Goal: Task Accomplishment & Management: Complete application form

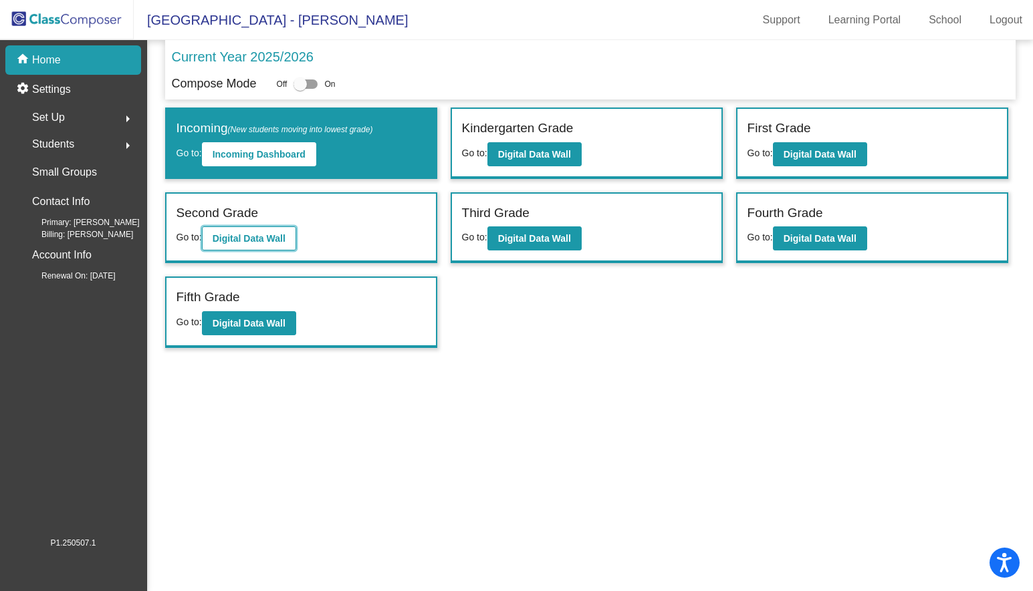
click at [255, 239] on b "Digital Data Wall" at bounding box center [249, 238] width 73 height 11
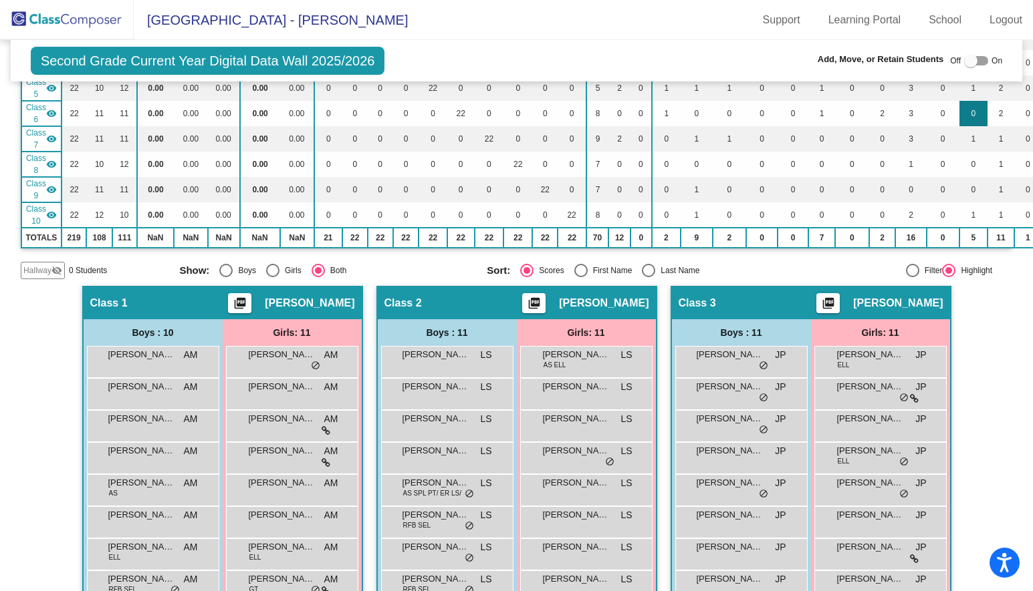
scroll to position [227, 0]
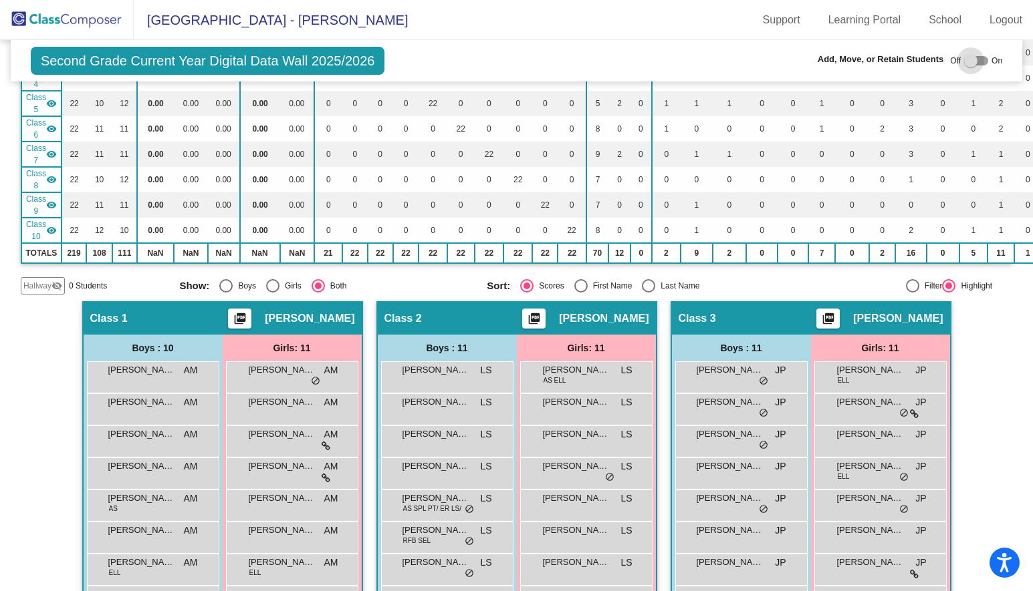
click at [977, 61] on div at bounding box center [976, 60] width 24 height 9
checkbox input "true"
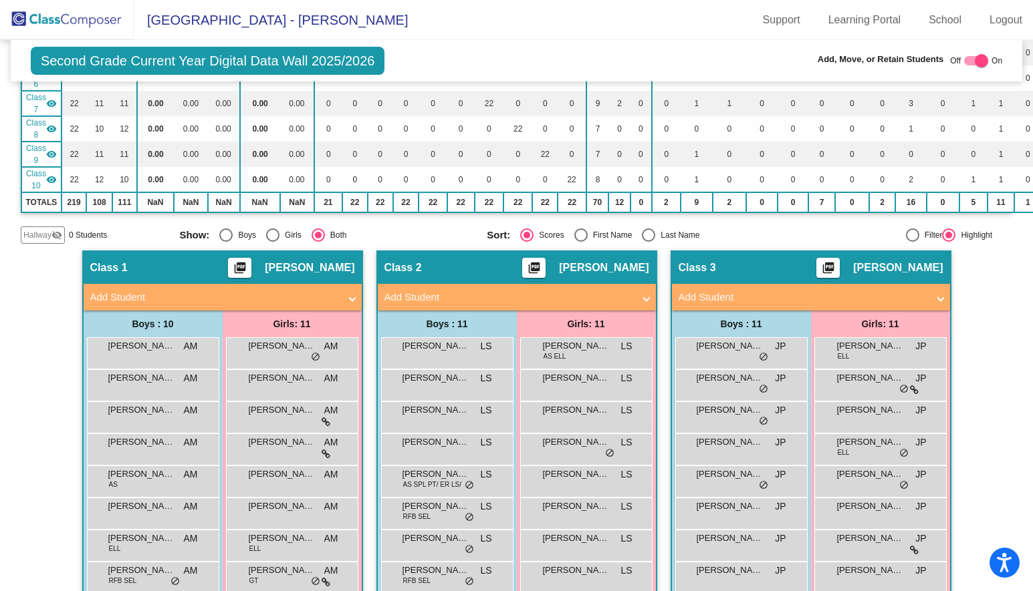
scroll to position [276, 0]
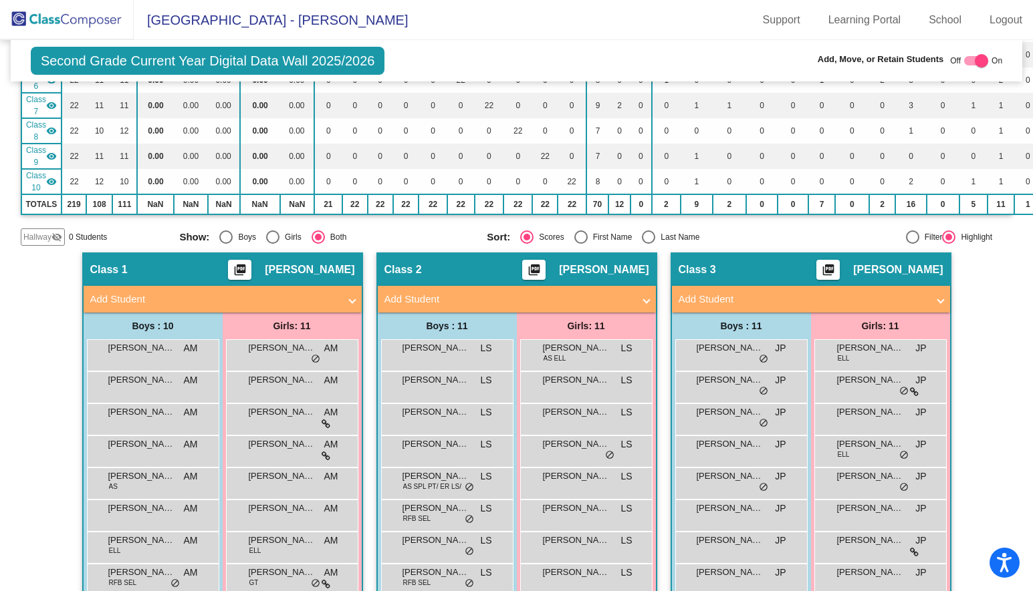
click at [45, 235] on span "Hallway" at bounding box center [37, 237] width 28 height 12
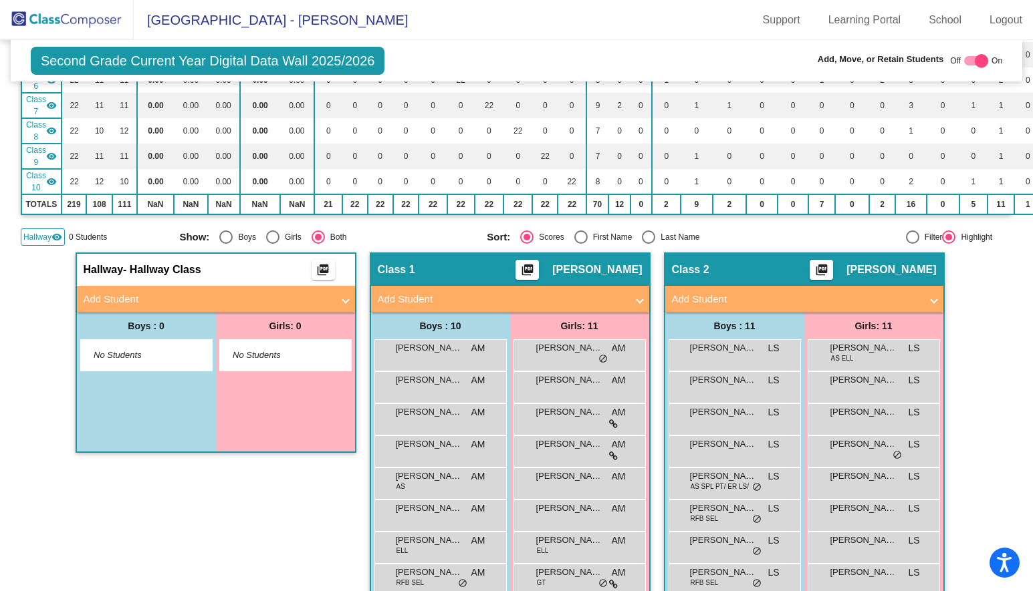
click at [203, 295] on mat-panel-title "Add Student" at bounding box center [208, 299] width 249 height 15
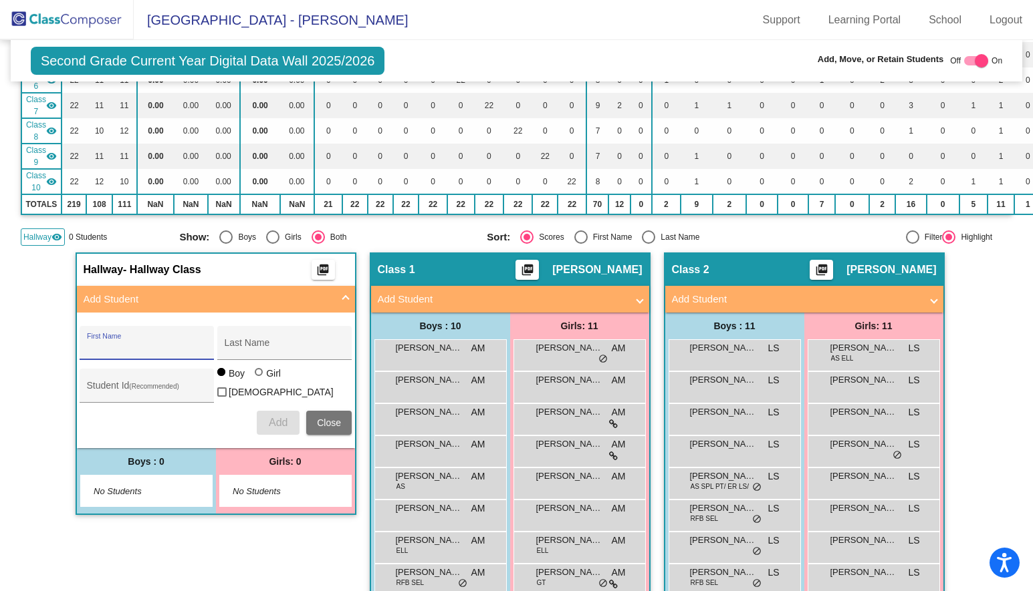
click at [164, 343] on input "First Name" at bounding box center [147, 348] width 120 height 11
type input "[PERSON_NAME]"
type input "h"
type input "[PERSON_NAME]"
click at [259, 376] on div at bounding box center [260, 373] width 11 height 11
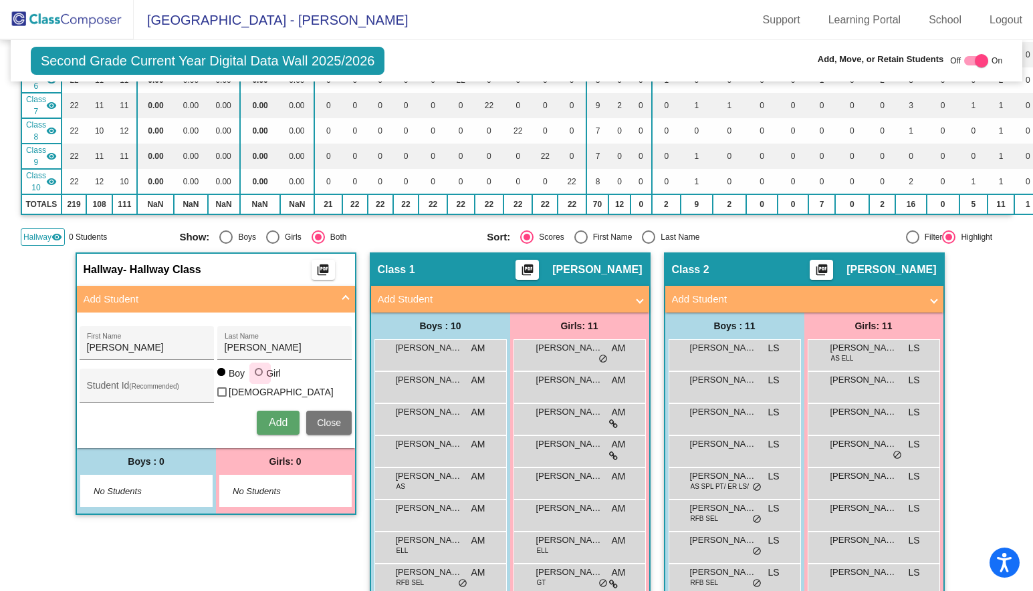
click at [259, 379] on input "Girl" at bounding box center [259, 379] width 1 height 1
radio input "true"
click at [276, 417] on span "Add" at bounding box center [278, 422] width 19 height 11
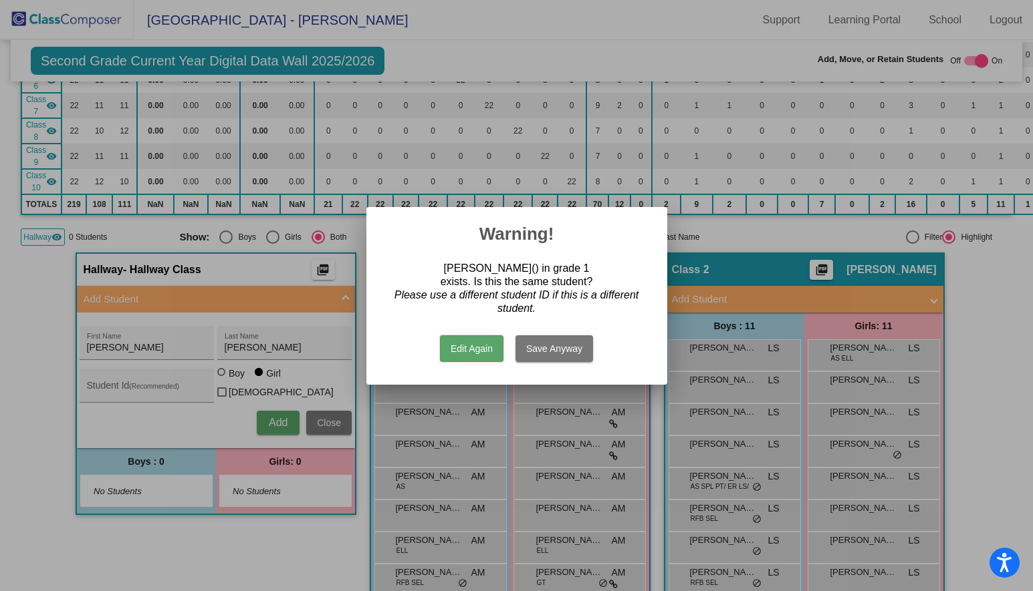
click at [475, 350] on button "Edit Again" at bounding box center [471, 349] width 63 height 27
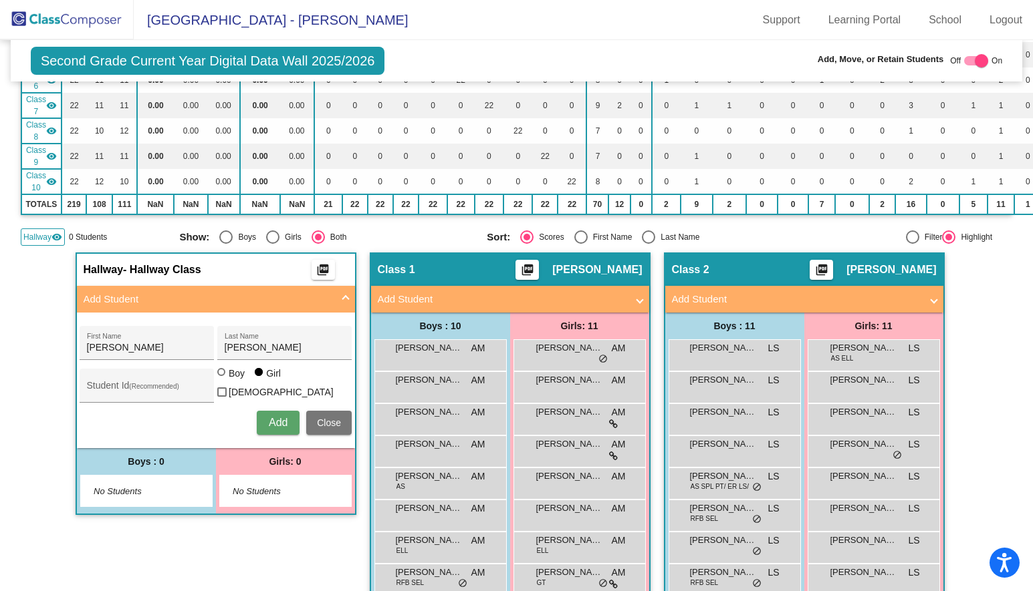
click at [281, 417] on span "Add" at bounding box center [278, 422] width 19 height 11
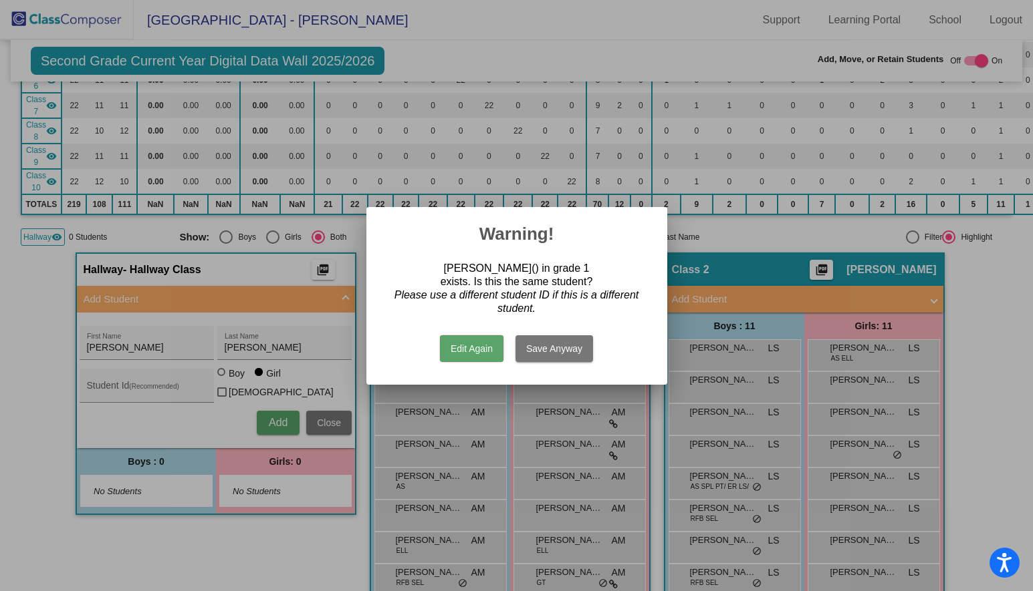
click at [472, 350] on button "Edit Again" at bounding box center [471, 349] width 63 height 27
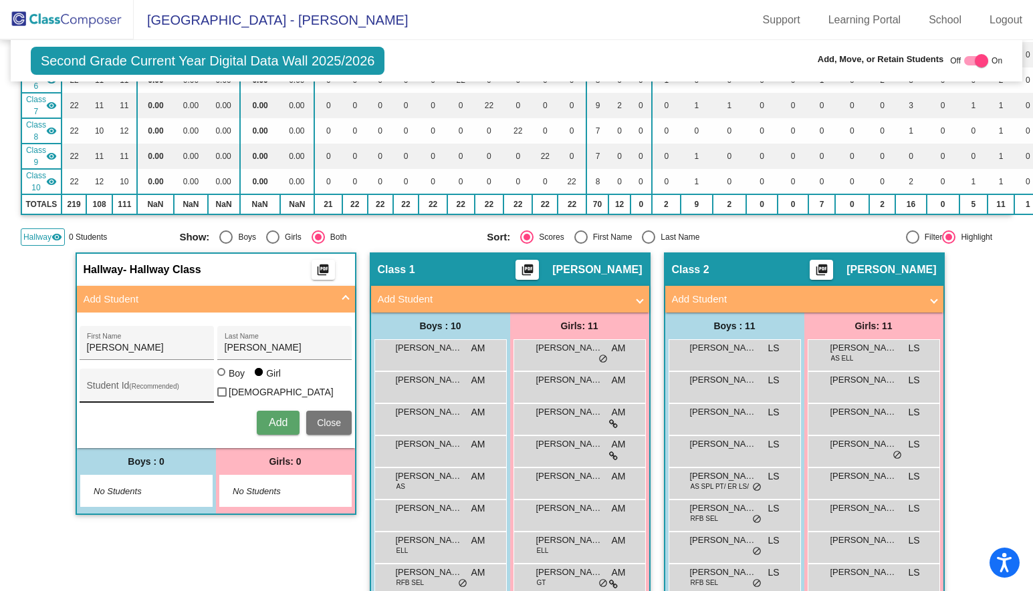
click at [156, 386] on input "Student Id (Recommended)" at bounding box center [147, 391] width 120 height 11
type input "111550"
click at [270, 418] on span "Add" at bounding box center [278, 422] width 19 height 11
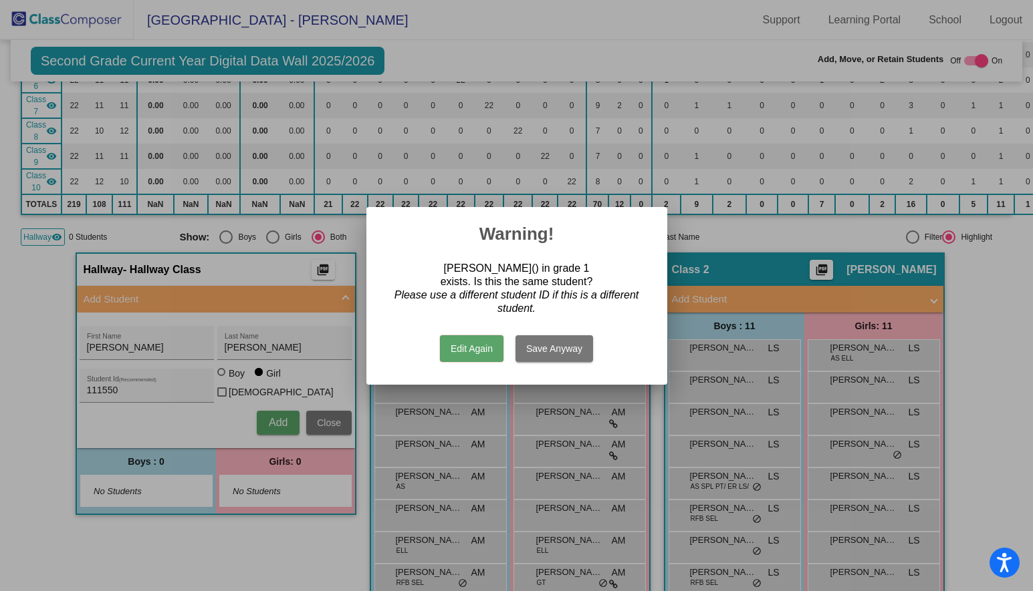
click at [543, 354] on button "Save Anyway" at bounding box center [554, 349] width 78 height 27
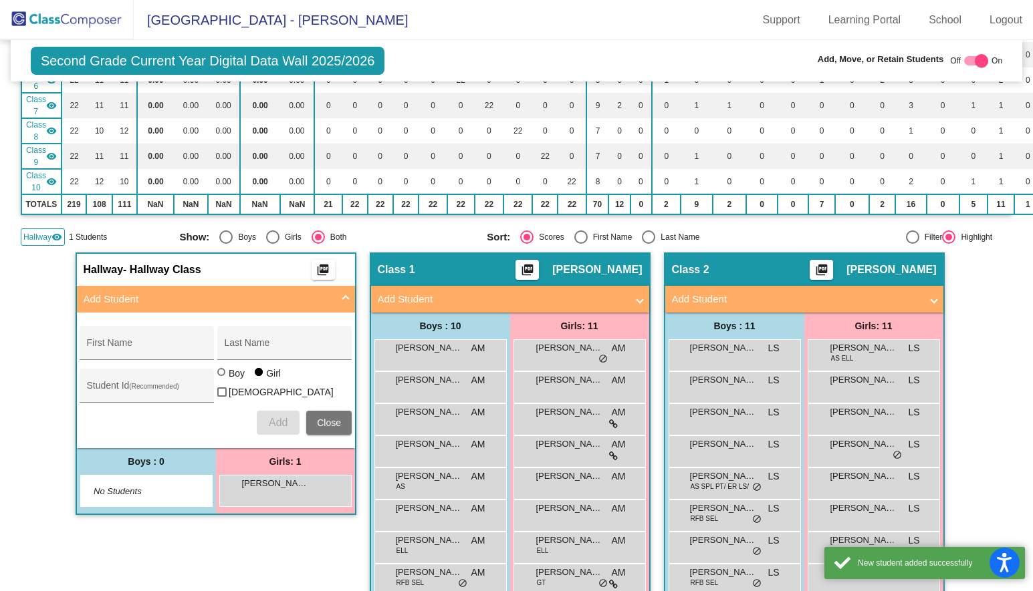
click at [306, 553] on div "Hallway - Hallway Class picture_as_pdf Add Student First Name Last Name Student…" at bounding box center [216, 483] width 281 height 461
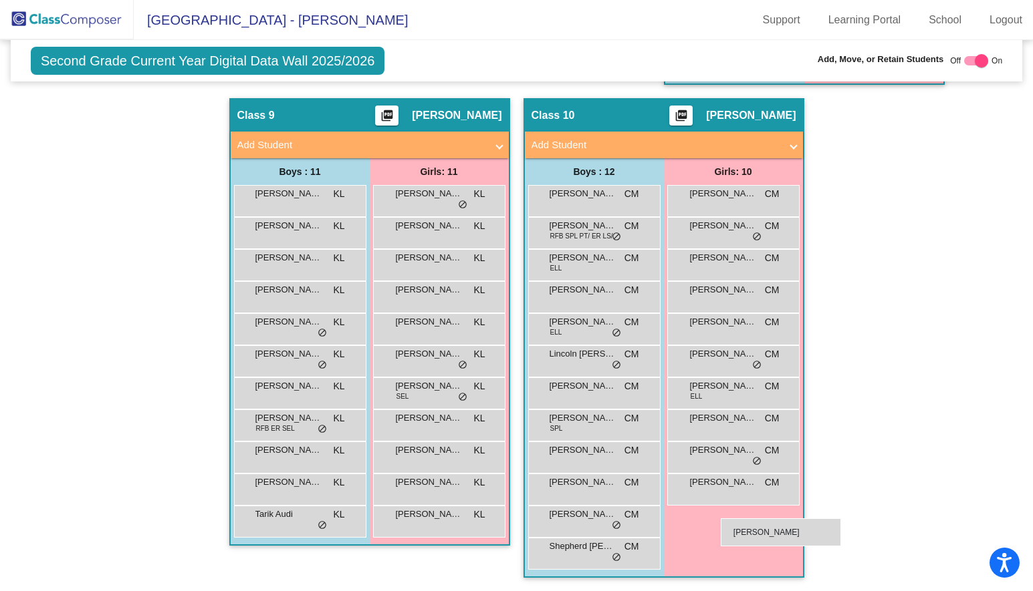
scroll to position [1881, 0]
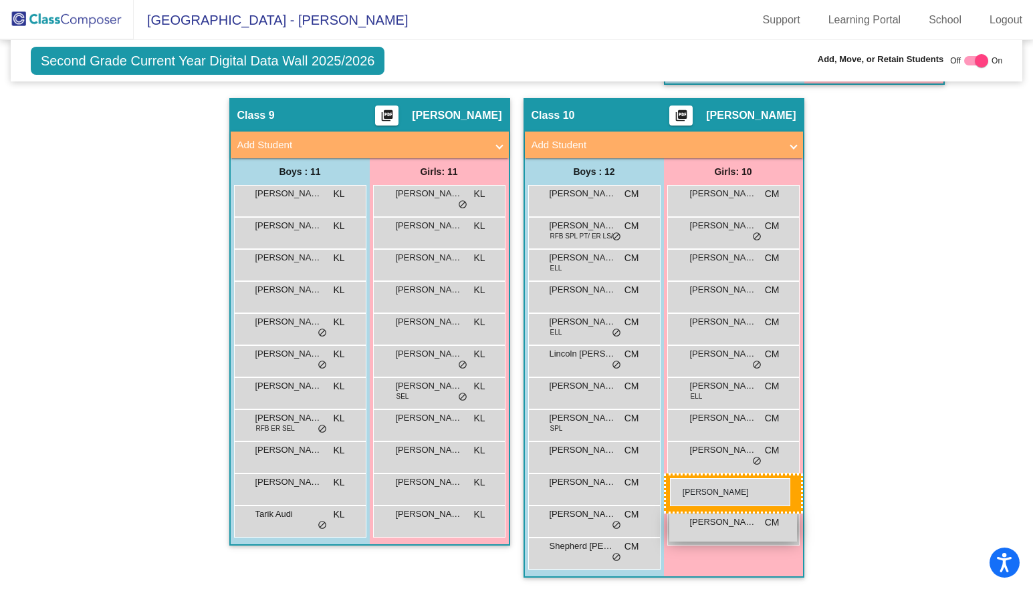
drag, startPoint x: 268, startPoint y: 206, endPoint x: 670, endPoint y: 477, distance: 484.7
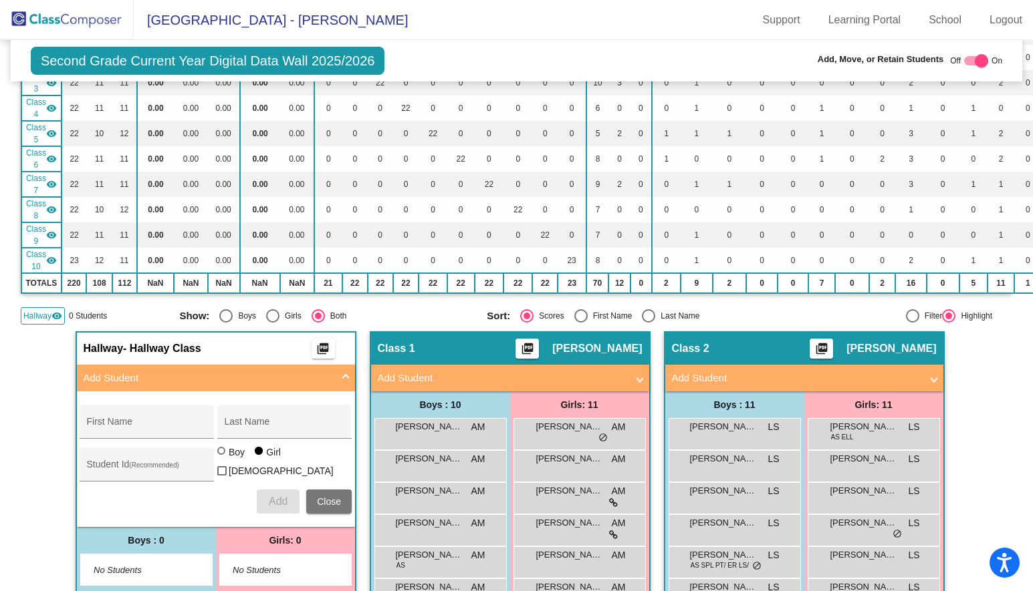
scroll to position [0, 0]
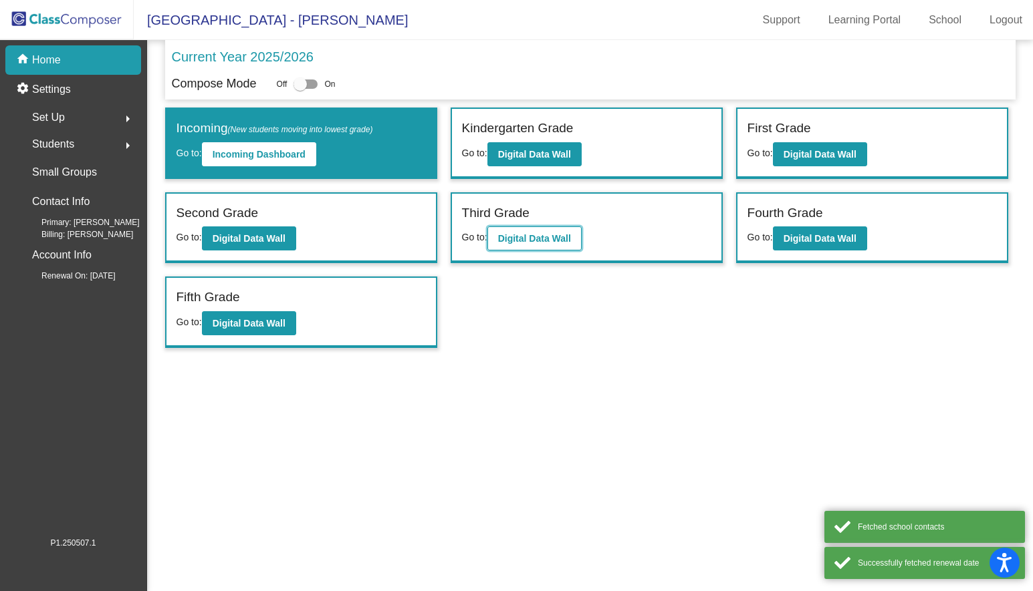
click at [544, 237] on b "Digital Data Wall" at bounding box center [534, 238] width 73 height 11
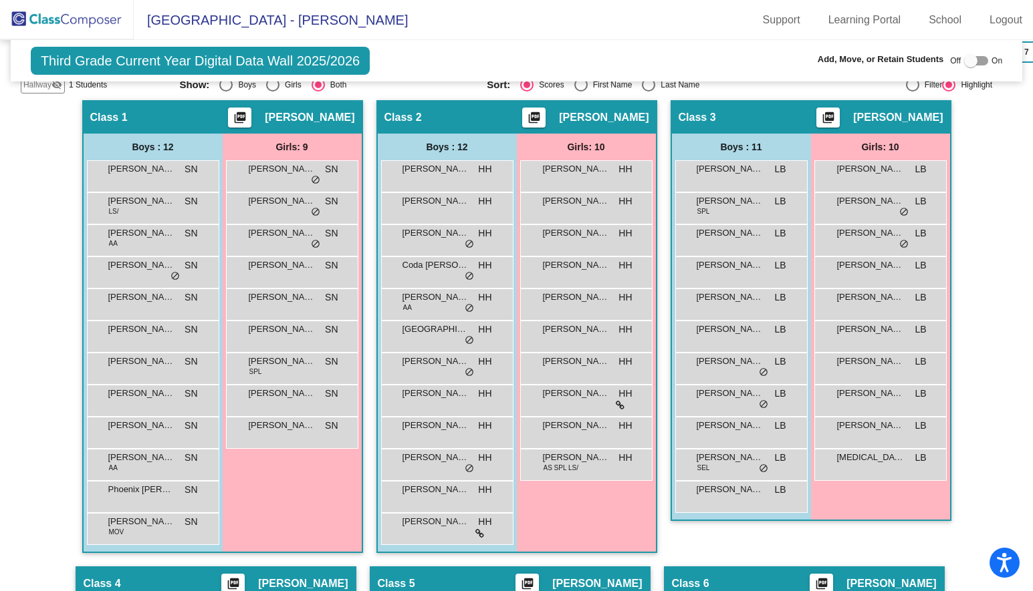
scroll to position [392, 0]
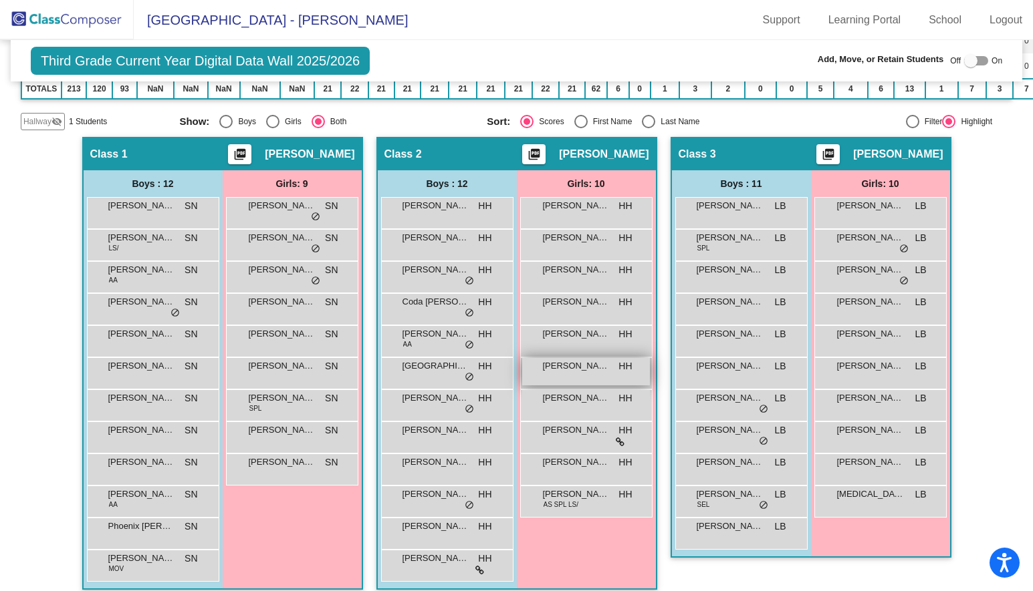
click at [595, 367] on span "Layla Henry" at bounding box center [576, 366] width 67 height 13
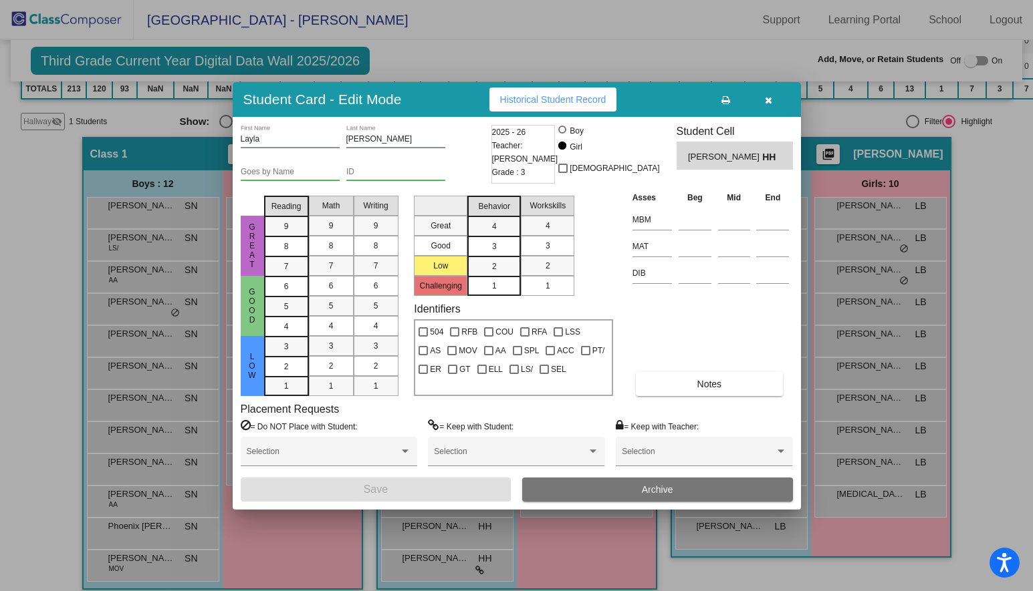
click at [608, 492] on button "Archive" at bounding box center [657, 490] width 271 height 24
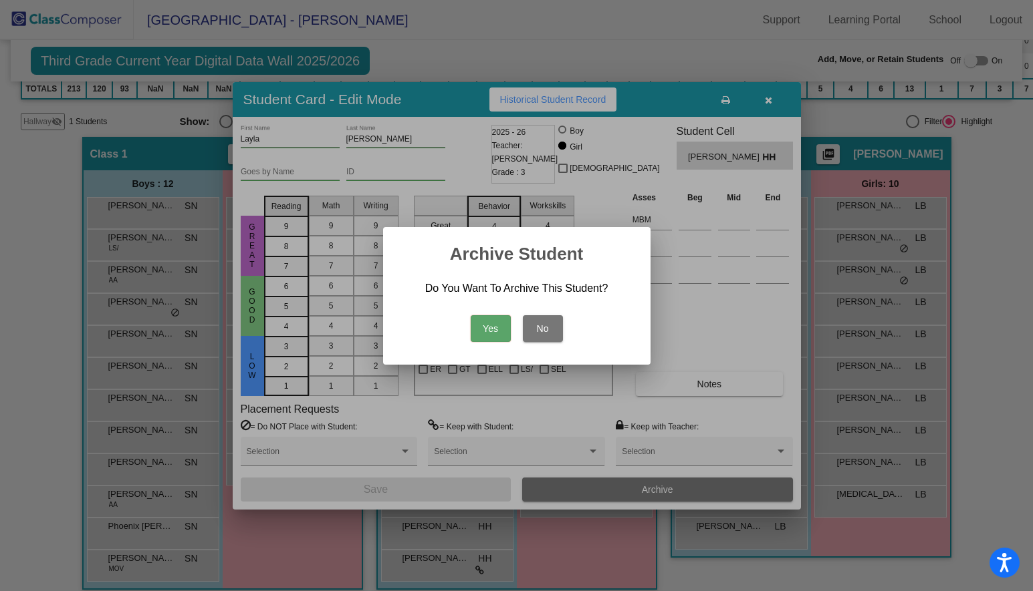
click at [491, 321] on button "Yes" at bounding box center [491, 328] width 40 height 27
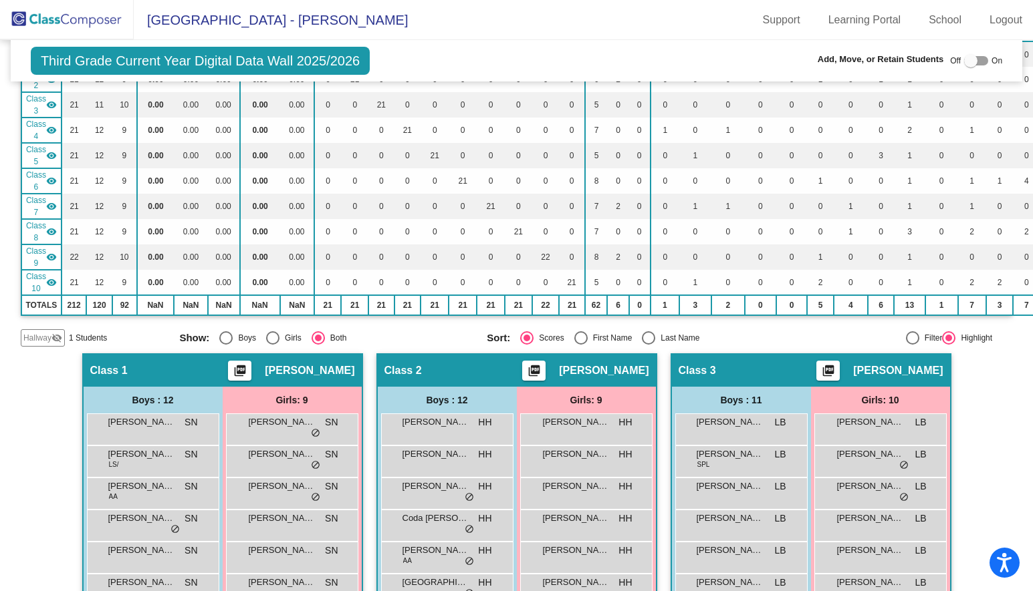
scroll to position [0, 0]
